Goal: Information Seeking & Learning: Compare options

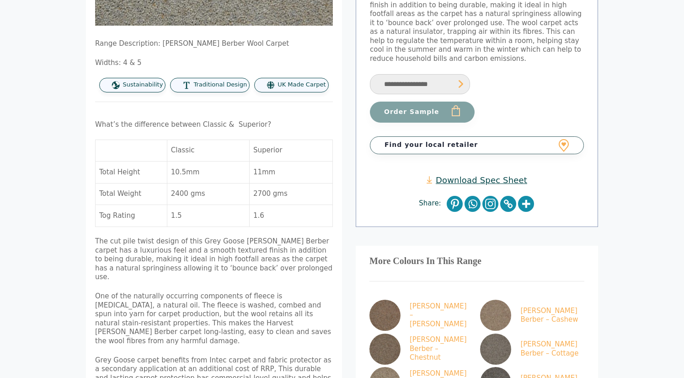
scroll to position [333, 0]
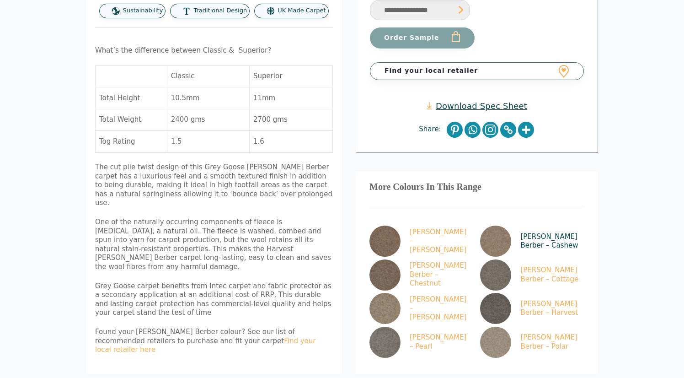
click at [508, 226] on img at bounding box center [495, 241] width 31 height 31
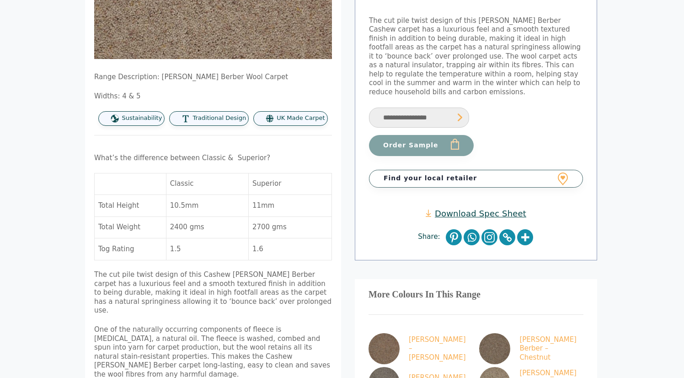
scroll to position [335, 1]
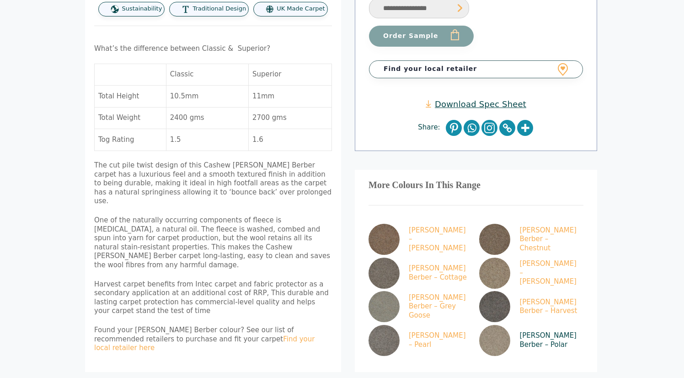
click at [495, 325] on img at bounding box center [495, 340] width 31 height 31
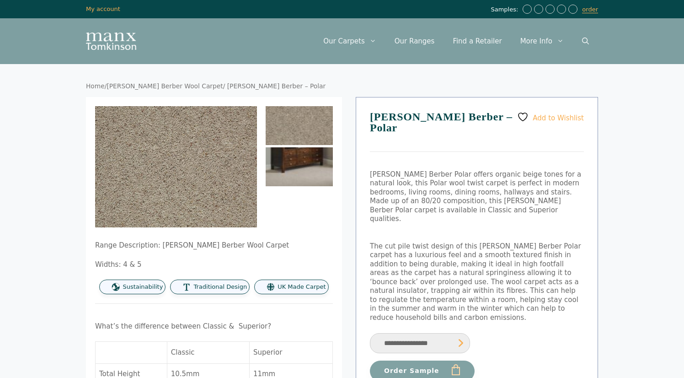
click at [306, 172] on img at bounding box center [299, 166] width 67 height 39
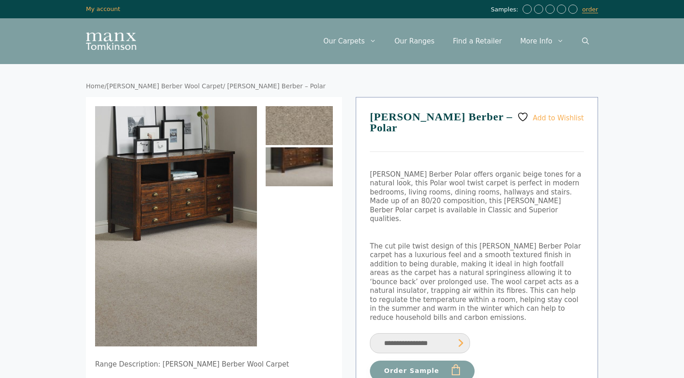
click at [309, 133] on img at bounding box center [299, 125] width 67 height 39
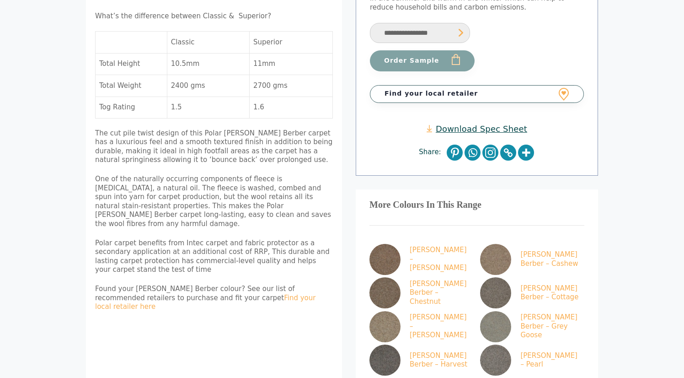
scroll to position [344, 0]
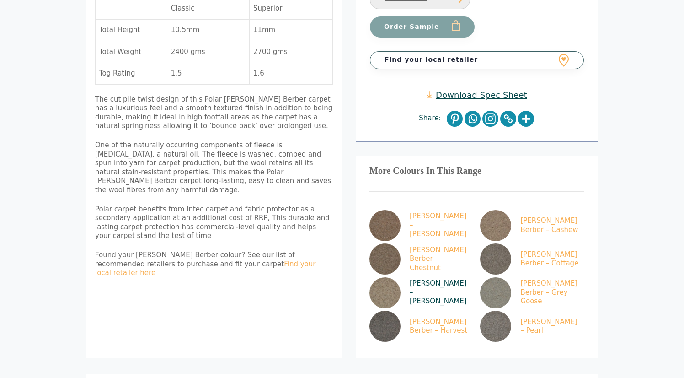
click at [378, 277] on img at bounding box center [385, 292] width 31 height 31
